Goal: Complete application form

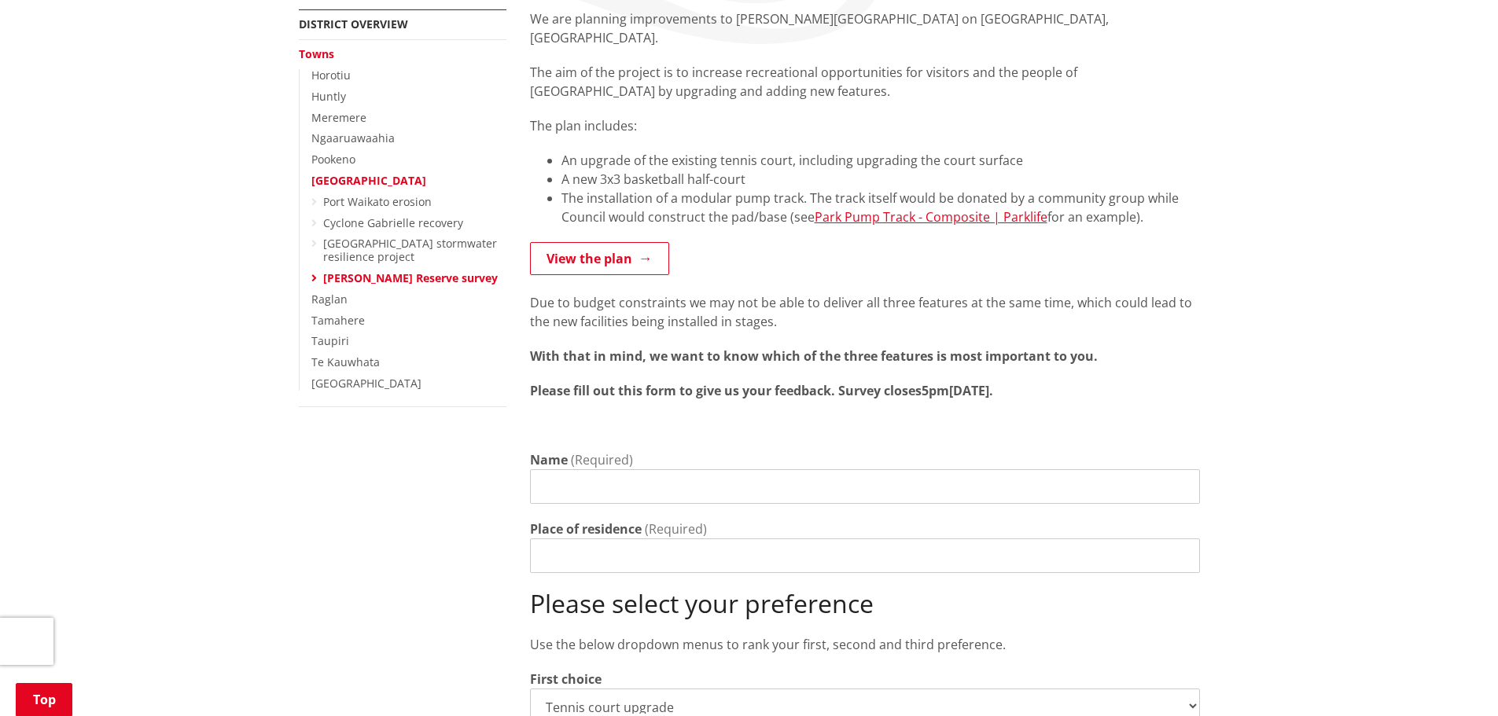
scroll to position [315, 0]
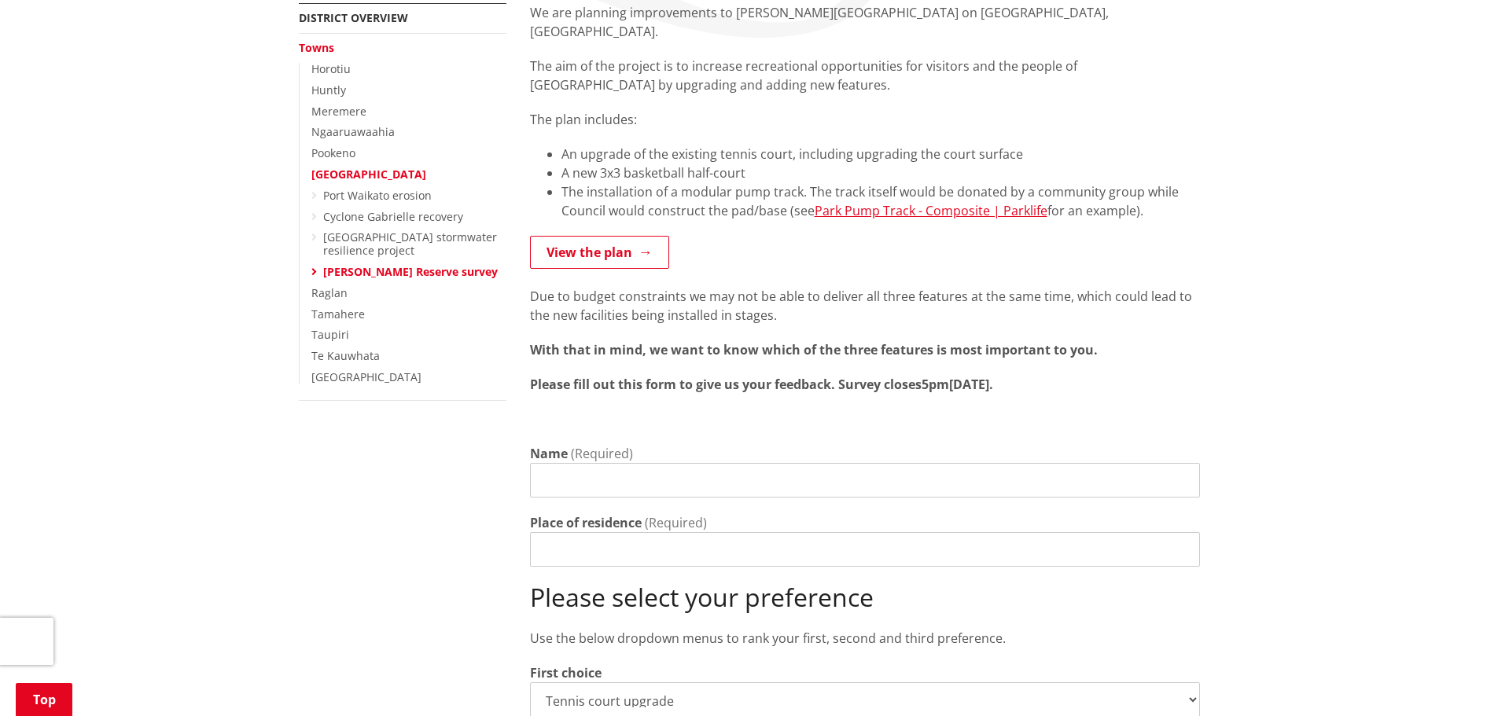
click at [685, 463] on input "Name" at bounding box center [865, 480] width 670 height 35
type input "[PERSON_NAME]"
click at [657, 532] on input "Place of residence" at bounding box center [865, 549] width 670 height 35
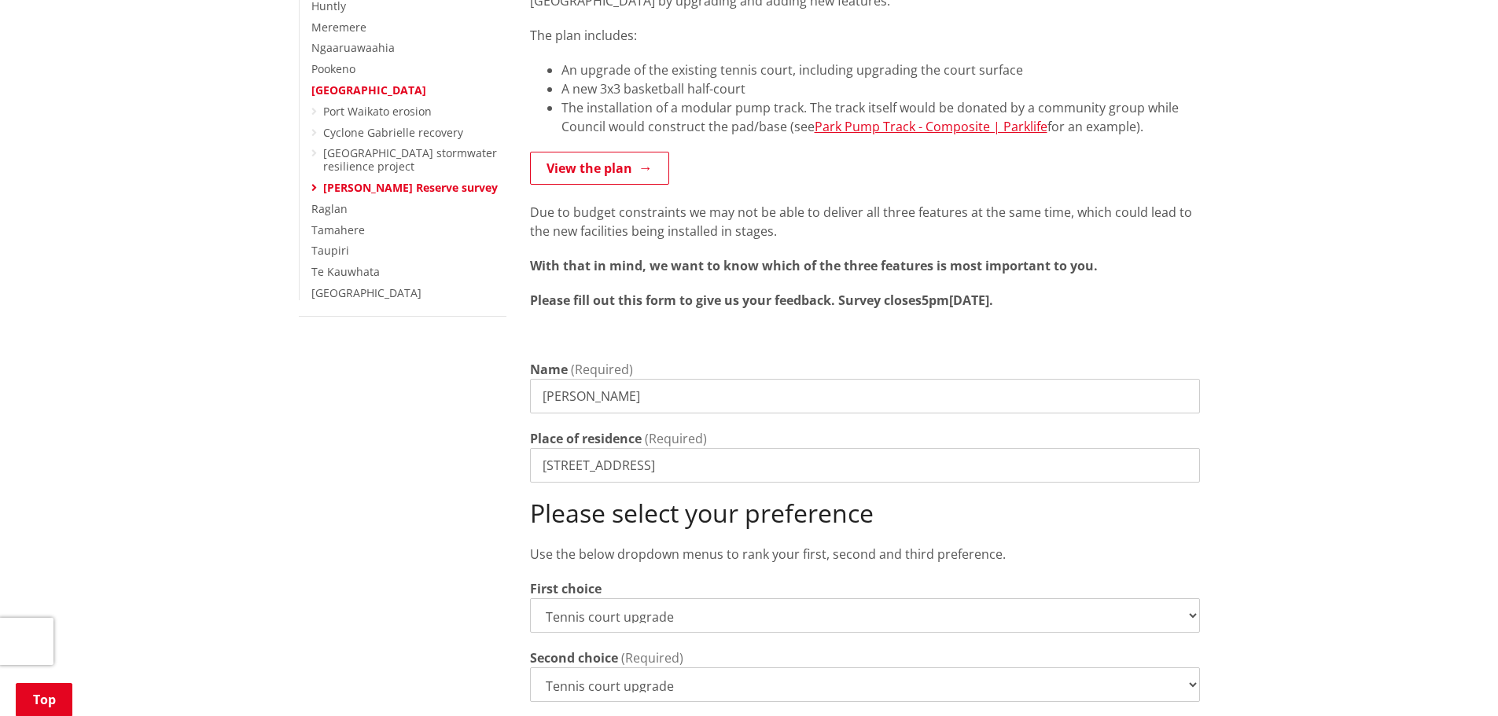
scroll to position [491, 0]
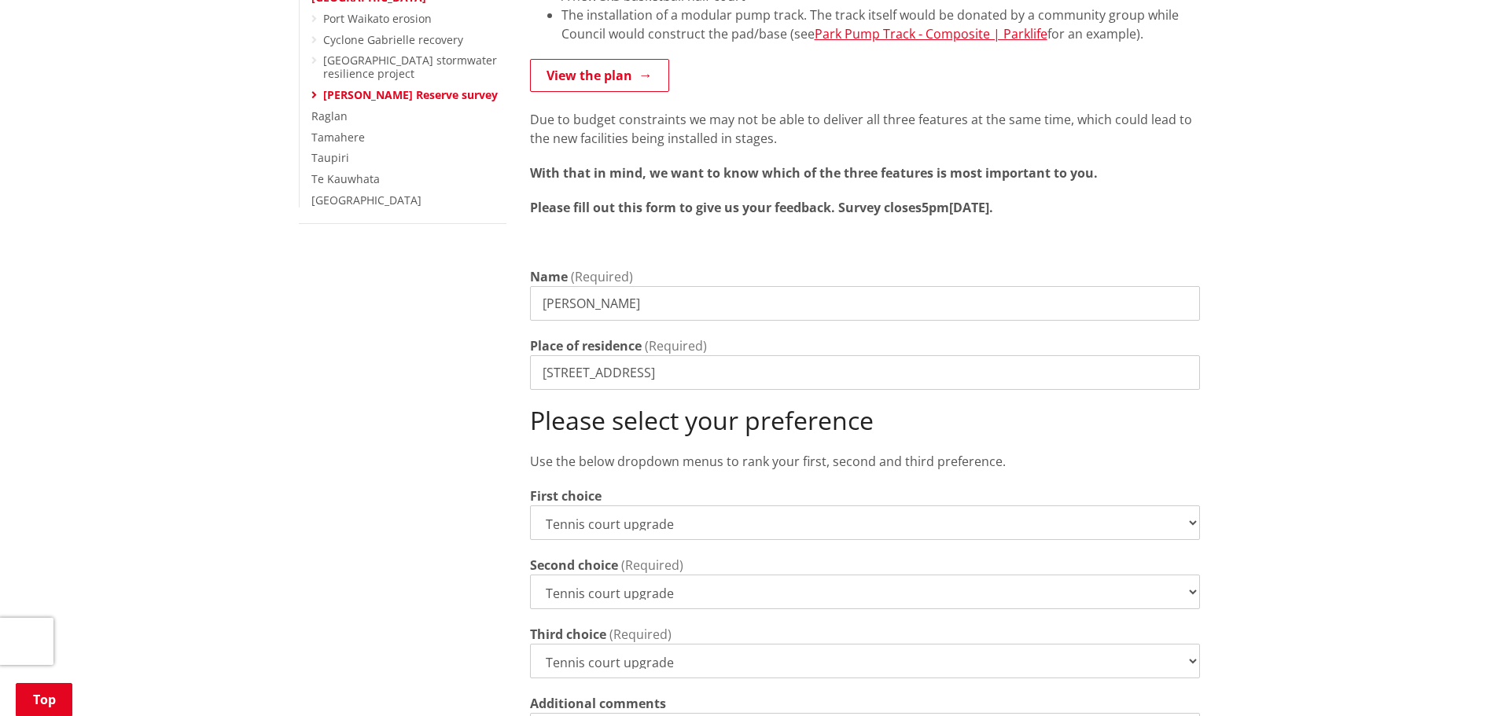
type input "[STREET_ADDRESS]"
click at [709, 506] on select "Tennis court upgrade New 3x3 basketball half-court Modular pump track" at bounding box center [865, 523] width 670 height 35
click at [530, 506] on select "Tennis court upgrade New 3x3 basketball half-court Modular pump track" at bounding box center [865, 523] width 670 height 35
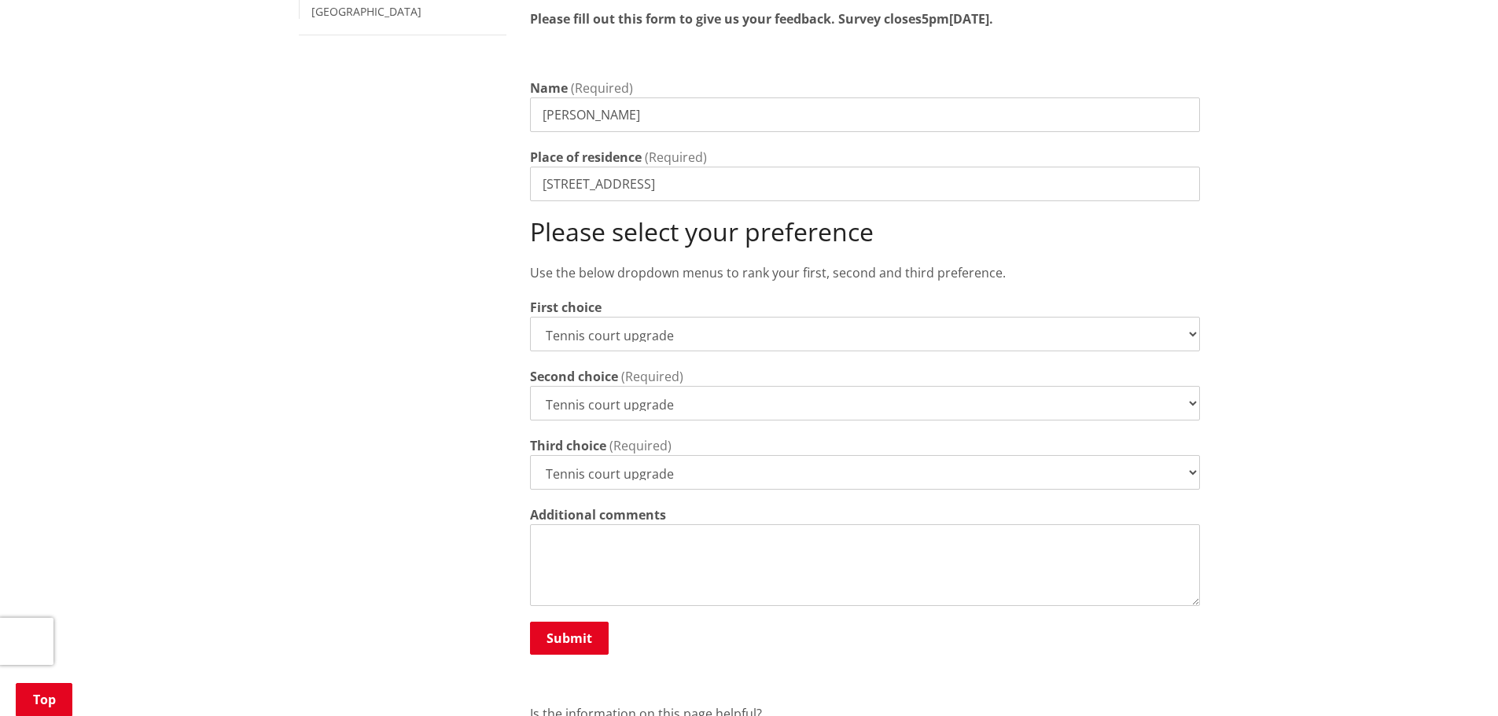
scroll to position [688, 0]
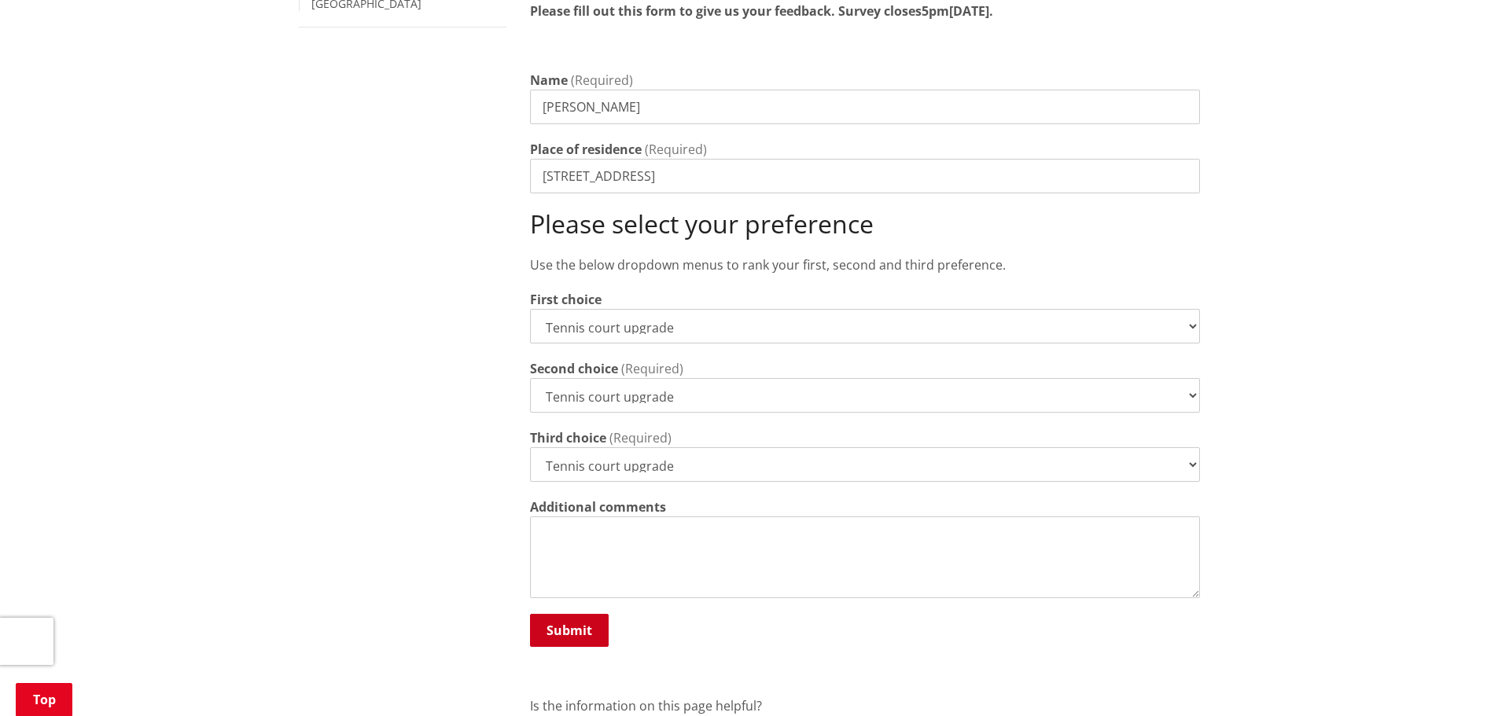
click at [567, 616] on button "Submit" at bounding box center [569, 630] width 79 height 33
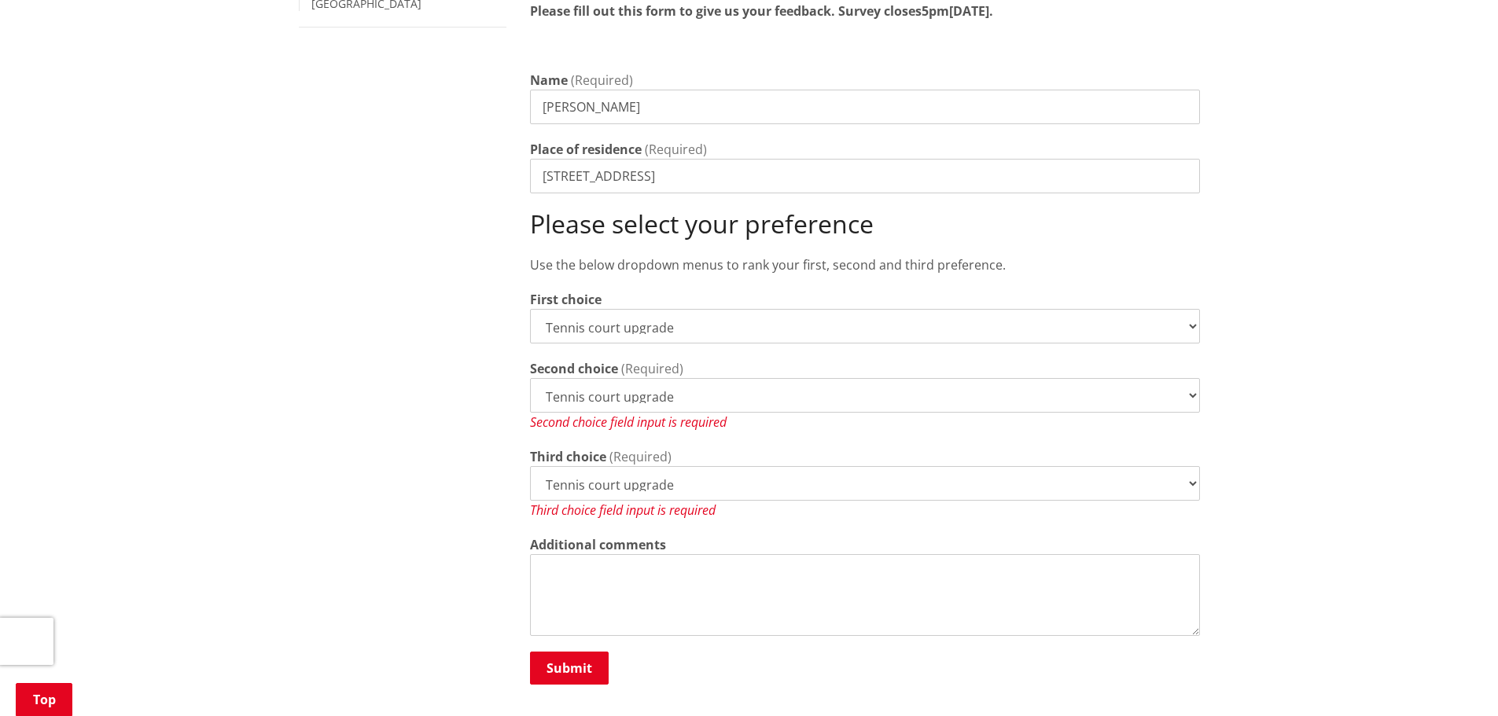
click at [657, 379] on select "Tennis court upgrade New 3x3 basketball half-court Modular pump track" at bounding box center [865, 395] width 670 height 35
select select "New 3x3 basketball half-court"
click at [530, 378] on select "Tennis court upgrade New 3x3 basketball half-court Modular pump track" at bounding box center [865, 395] width 670 height 35
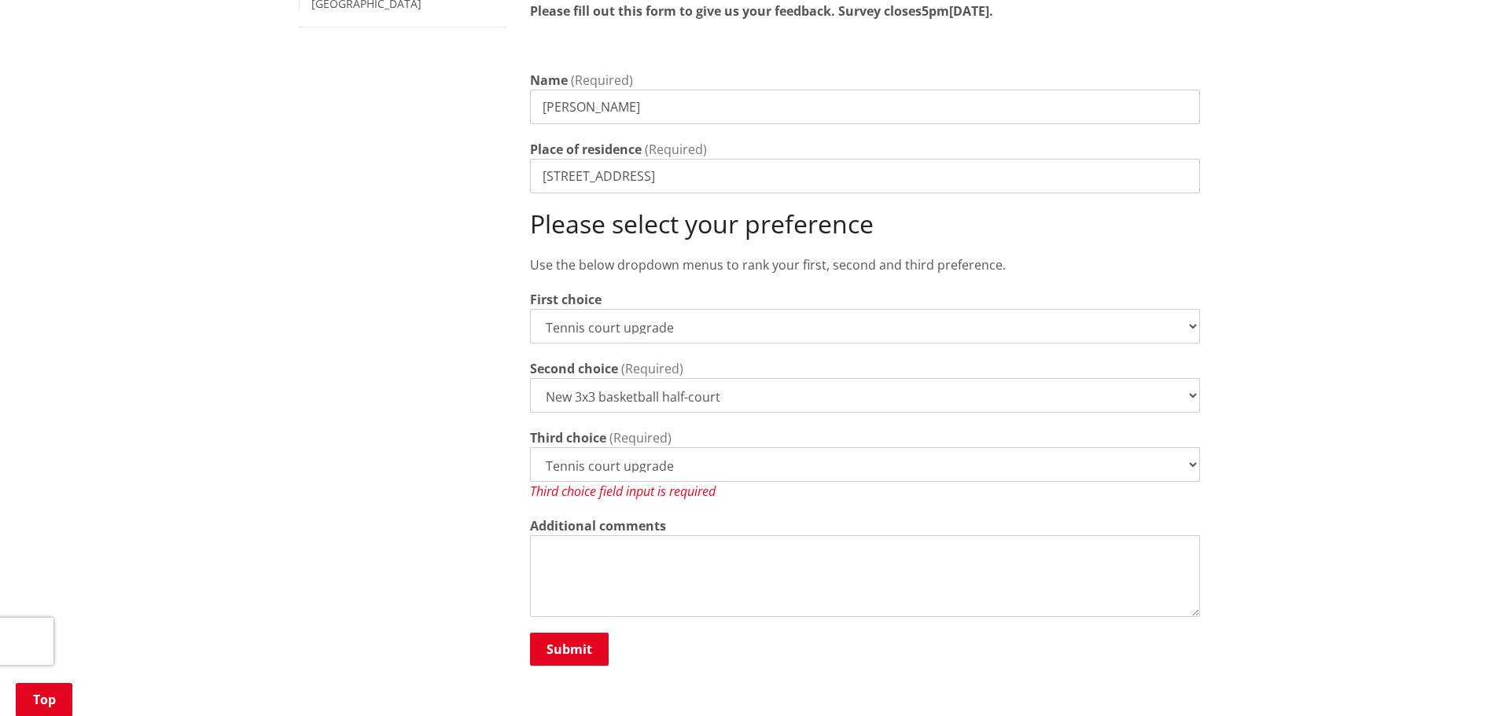
click at [656, 447] on select "Tennis court upgrade New 3x3 basketball half-court Modular pump track" at bounding box center [865, 464] width 670 height 35
select select "Modular pump track"
click at [530, 447] on select "Tennis court upgrade New 3x3 basketball half-court Modular pump track" at bounding box center [865, 464] width 670 height 35
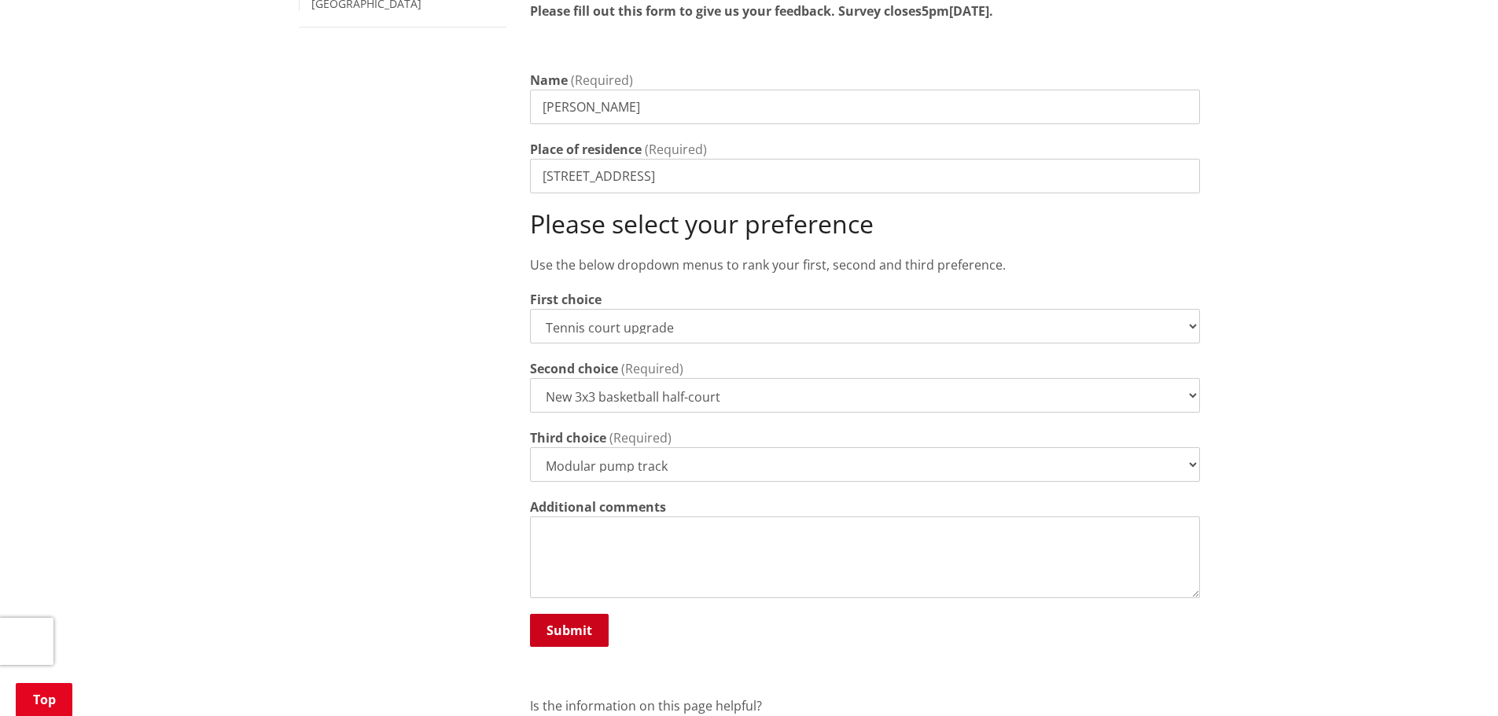
click at [575, 614] on button "Submit" at bounding box center [569, 630] width 79 height 33
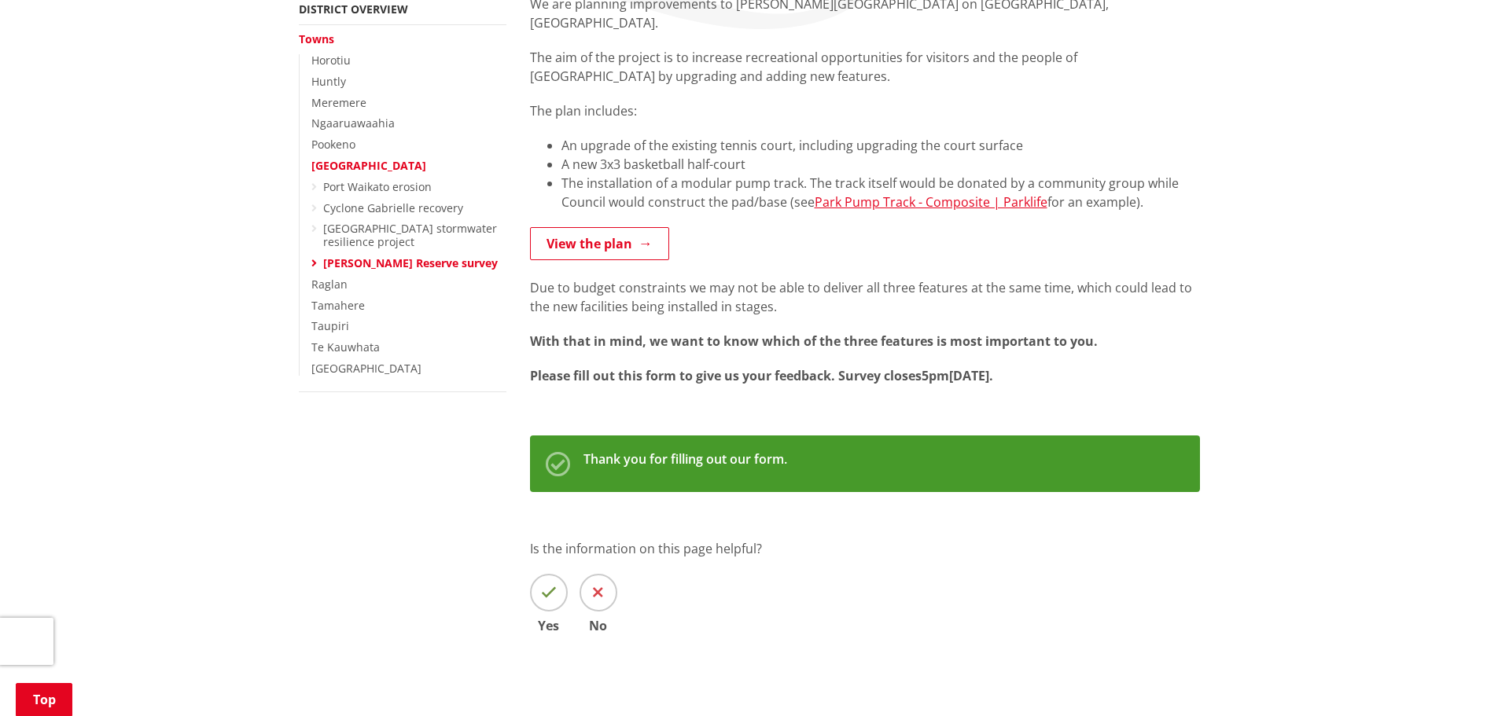
scroll to position [334, 0]
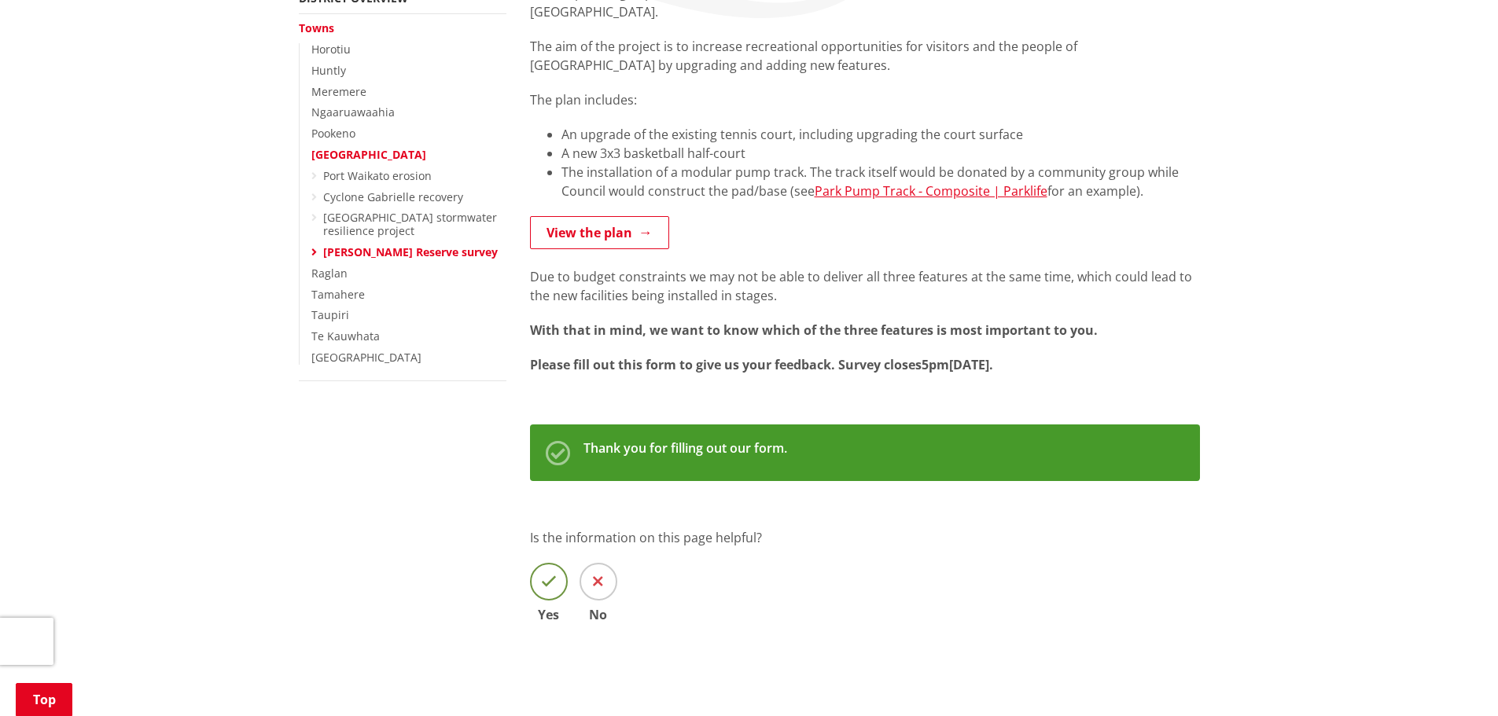
click at [550, 574] on icon at bounding box center [549, 582] width 16 height 16
click at [0, 0] on input "Yes" at bounding box center [0, 0] width 0 height 0
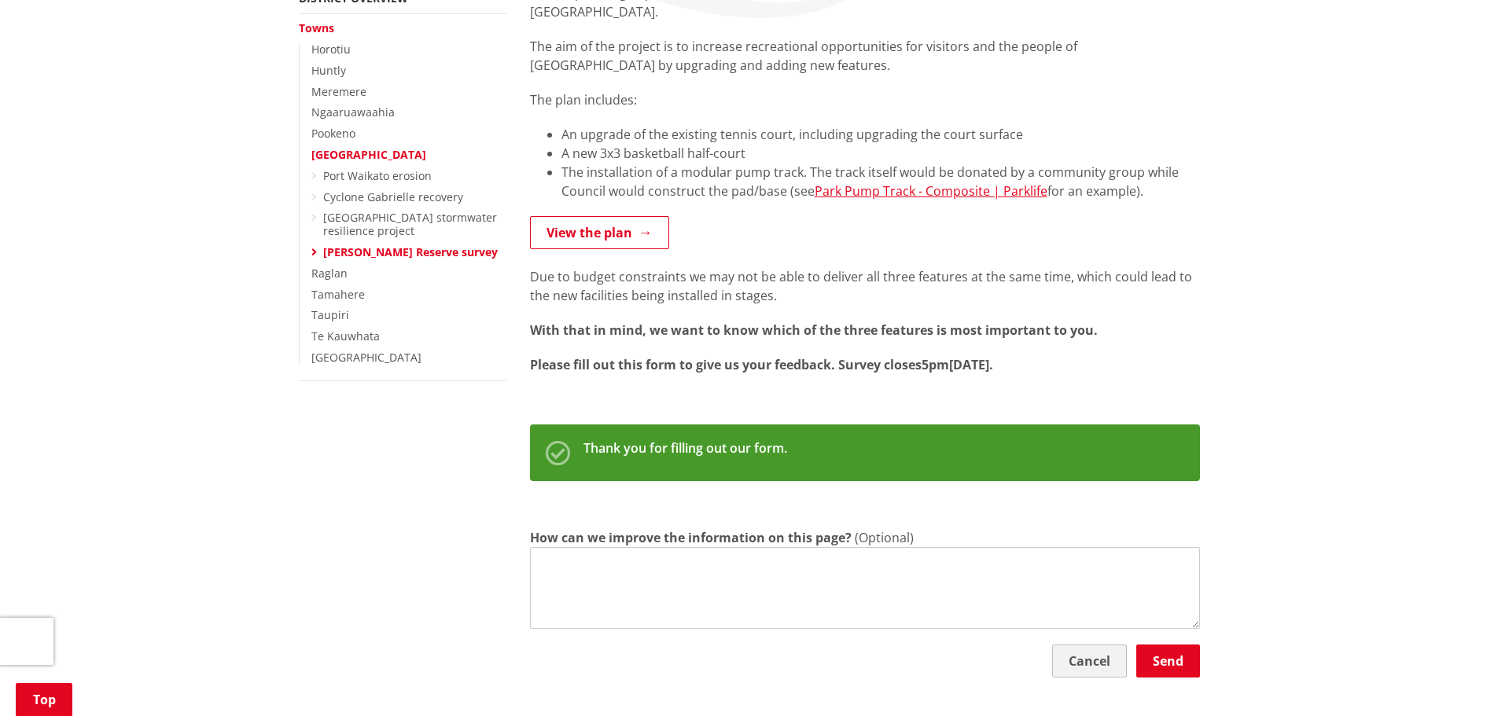
click at [1070, 645] on button "Cancel" at bounding box center [1089, 661] width 75 height 33
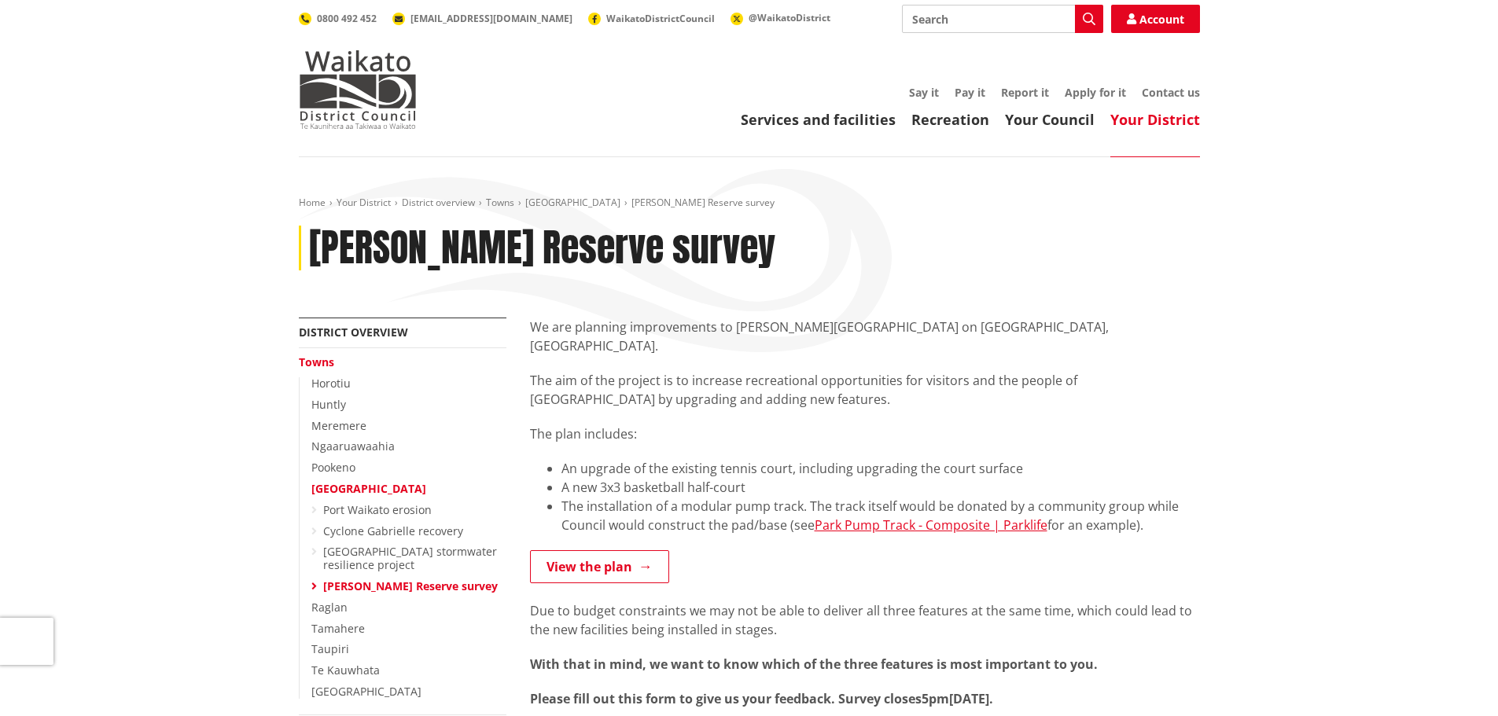
scroll to position [20, 0]
